Goal: Task Accomplishment & Management: Manage account settings

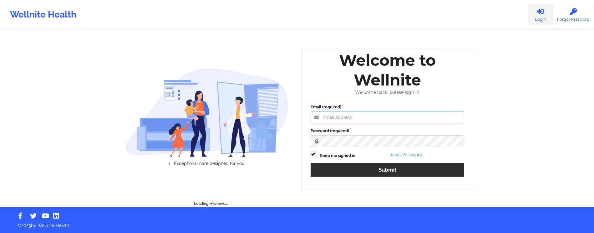
type input "[DATE][EMAIL_ADDRESS][DOMAIN_NAME]"
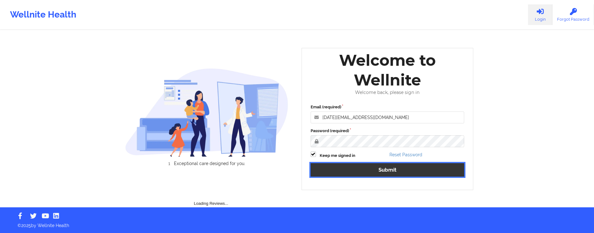
click at [352, 171] on button "Submit" at bounding box center [387, 169] width 154 height 13
